Goal: Information Seeking & Learning: Learn about a topic

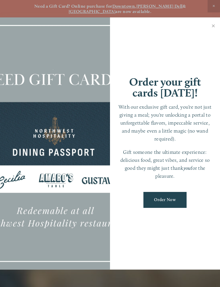
click at [215, 25] on link "Close" at bounding box center [213, 26] width 12 height 17
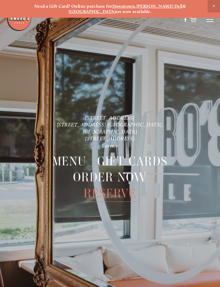
click at [72, 155] on span "Menu" at bounding box center [69, 161] width 34 height 16
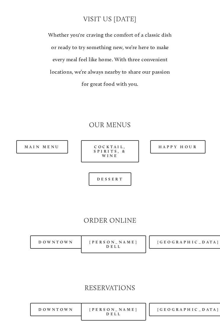
scroll to position [479, 0]
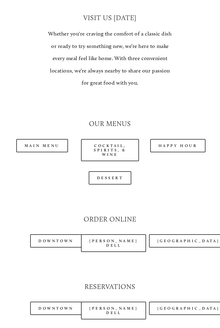
click at [187, 139] on link "Happy Hour" at bounding box center [178, 145] width 56 height 13
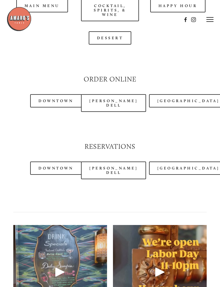
scroll to position [619, 0]
click at [112, 166] on link "[PERSON_NAME] Dell" at bounding box center [113, 171] width 65 height 18
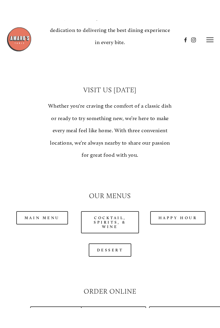
scroll to position [428, 0]
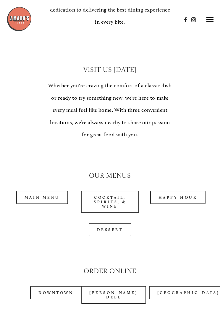
click at [187, 191] on link "Happy Hour" at bounding box center [178, 197] width 56 height 13
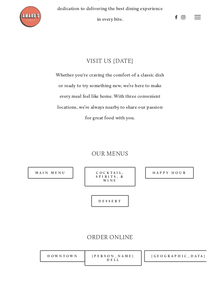
scroll to position [444, 0]
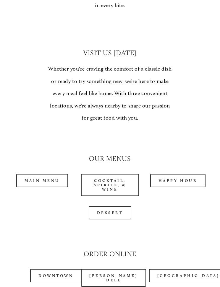
click at [124, 174] on link "Cocktail, Spirits, & Wine" at bounding box center [110, 185] width 58 height 22
click at [178, 174] on link "Happy Hour" at bounding box center [178, 180] width 56 height 13
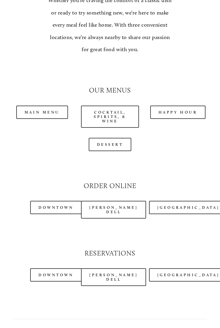
scroll to position [513, 0]
click at [128, 201] on link "[PERSON_NAME] Dell" at bounding box center [113, 210] width 65 height 18
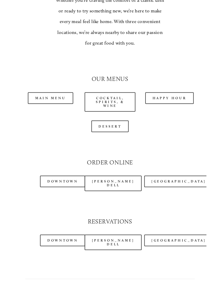
scroll to position [529, 0]
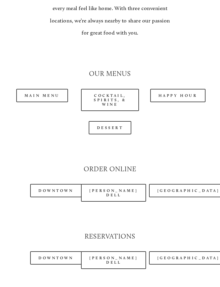
click at [118, 251] on link "[PERSON_NAME] Dell" at bounding box center [113, 260] width 65 height 18
click at [180, 89] on link "Happy Hour" at bounding box center [178, 95] width 56 height 13
click at [128, 184] on link "[PERSON_NAME] Dell" at bounding box center [113, 193] width 65 height 18
